Goal: Information Seeking & Learning: Learn about a topic

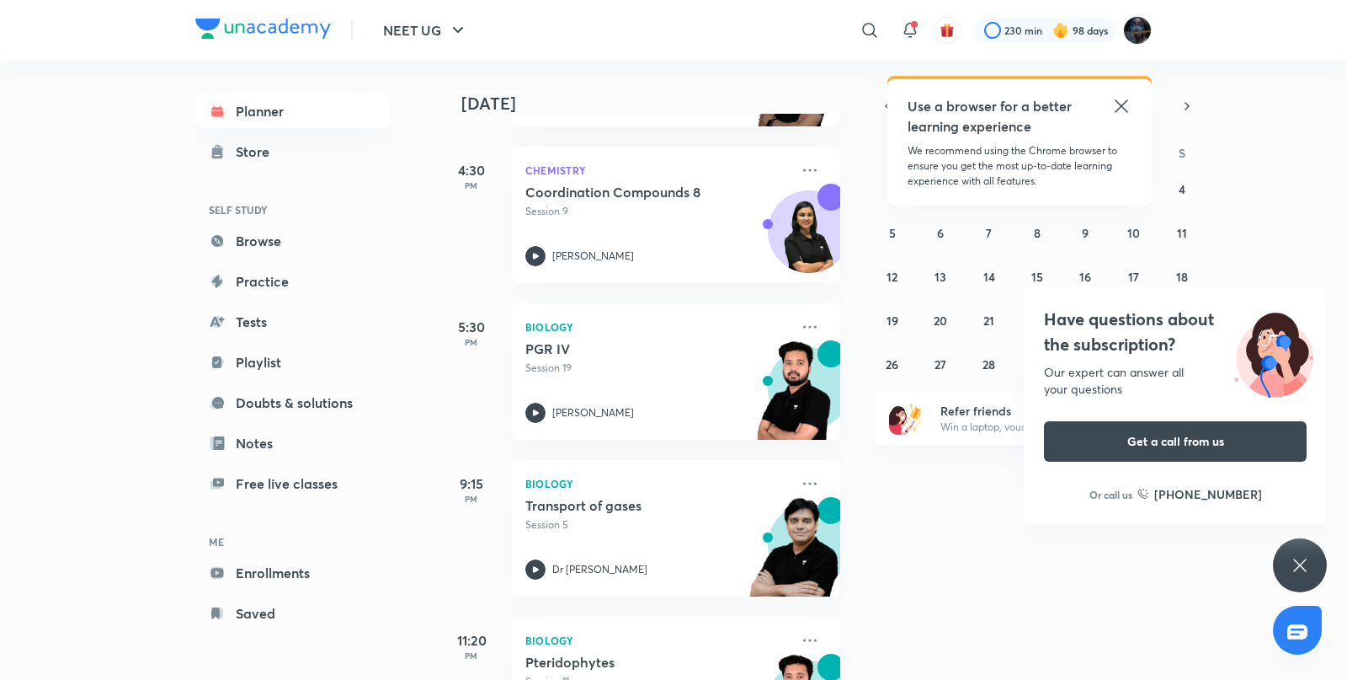
scroll to position [1006, 0]
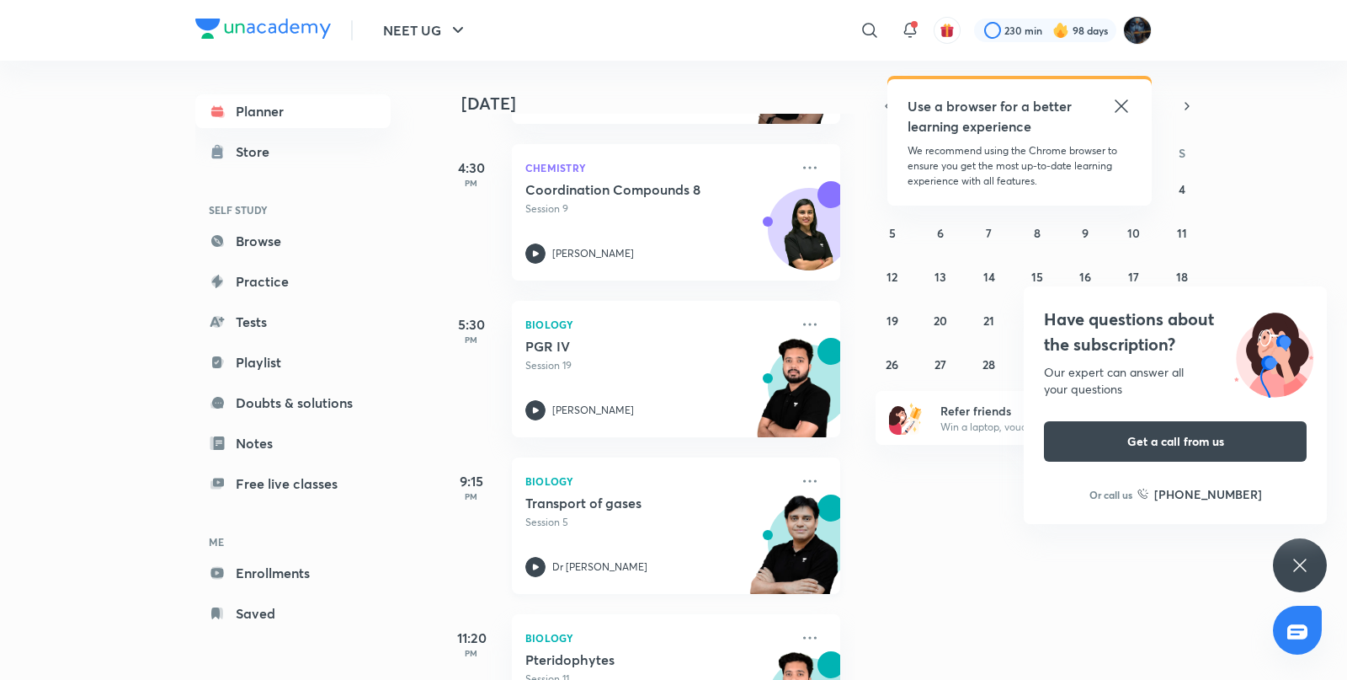
click at [539, 569] on icon at bounding box center [535, 567] width 20 height 20
